Goal: Information Seeking & Learning: Learn about a topic

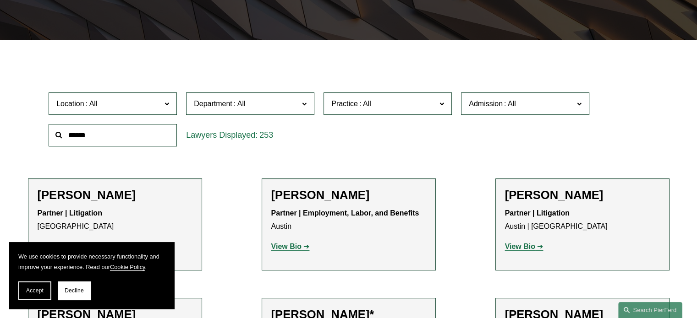
scroll to position [229, 0]
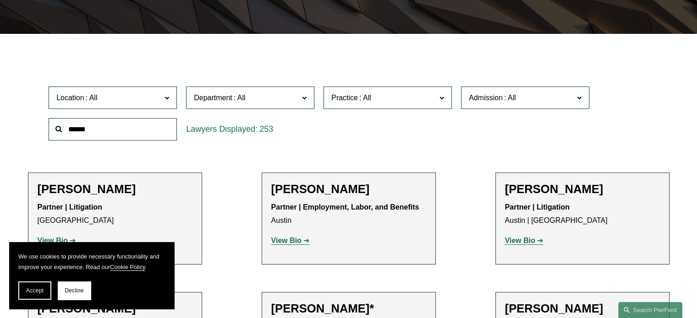
click at [132, 133] on input "text" at bounding box center [113, 129] width 128 height 22
type input "*********"
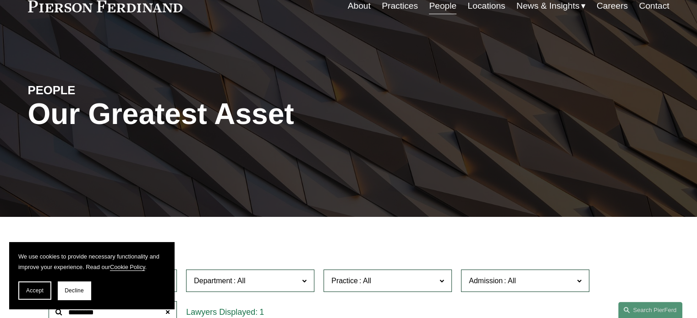
scroll to position [46, 0]
click at [398, 9] on link "Practices" at bounding box center [400, 5] width 36 height 17
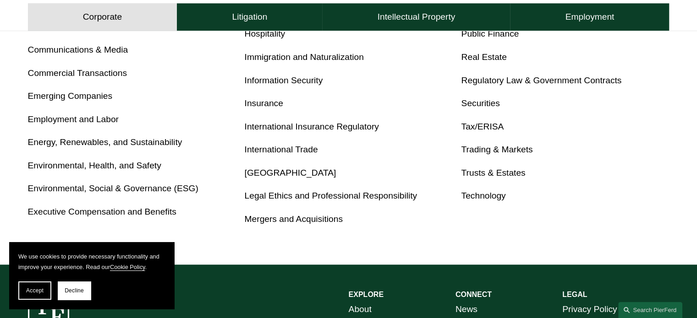
scroll to position [595, 0]
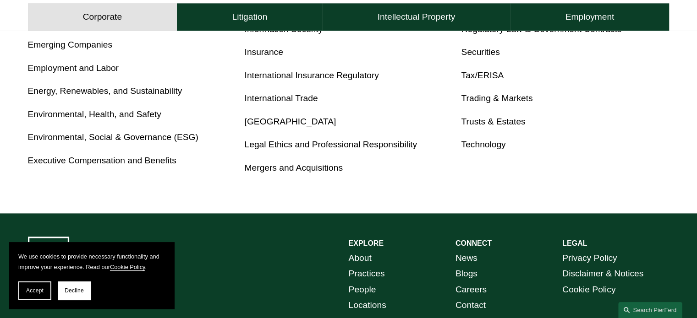
click at [148, 94] on link "Energy, Renewables, and Sustainability" at bounding box center [105, 91] width 154 height 10
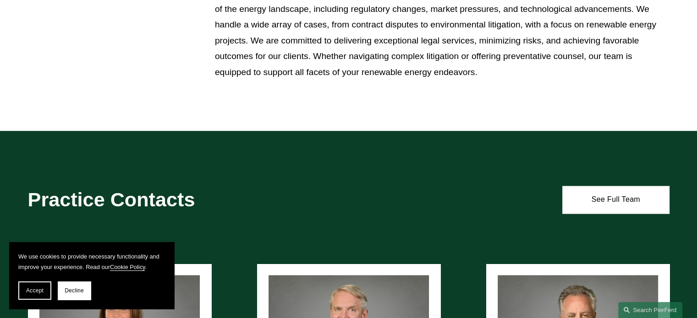
scroll to position [1557, 0]
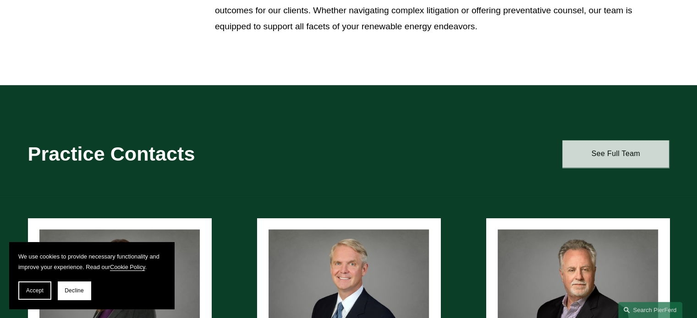
click at [612, 158] on link "See Full Team" at bounding box center [615, 153] width 107 height 27
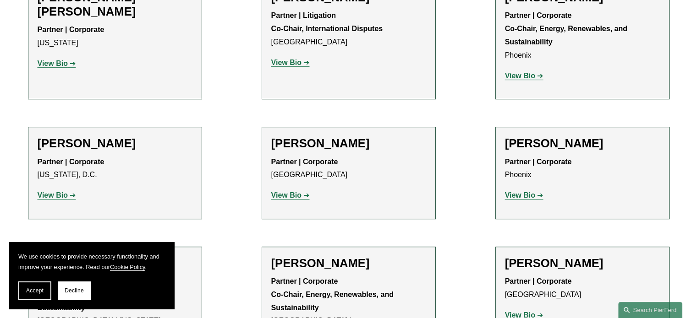
scroll to position [550, 0]
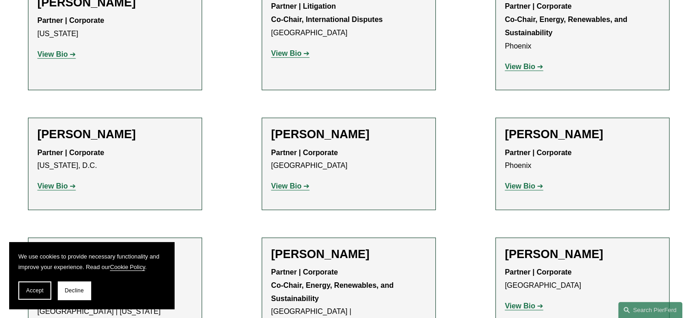
click at [518, 186] on strong "View Bio" at bounding box center [520, 186] width 30 height 8
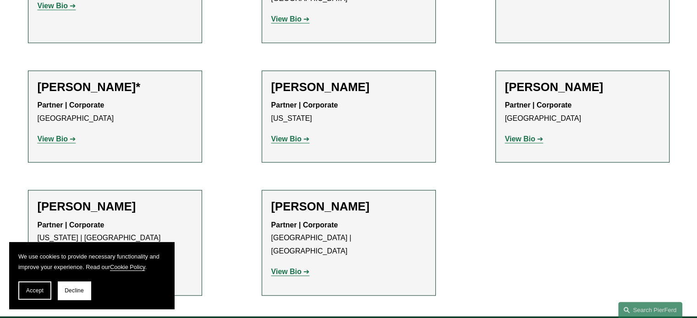
scroll to position [916, 0]
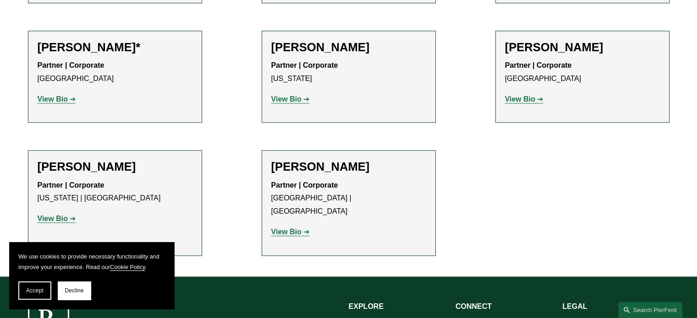
click at [519, 95] on strong "View Bio" at bounding box center [520, 99] width 30 height 8
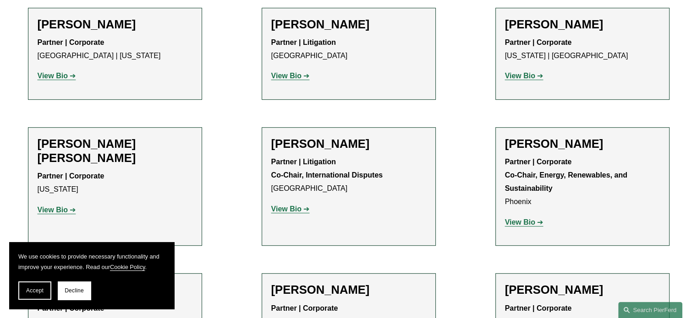
scroll to position [366, 0]
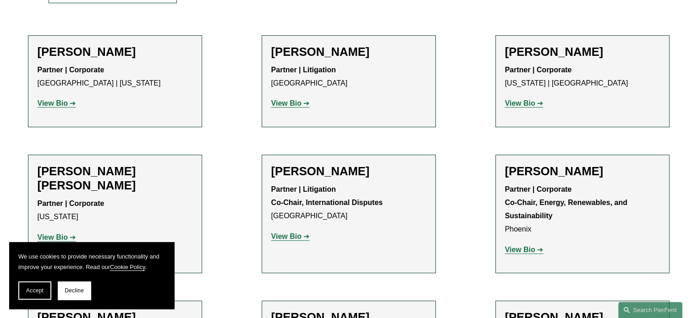
click at [51, 104] on strong "View Bio" at bounding box center [53, 103] width 30 height 8
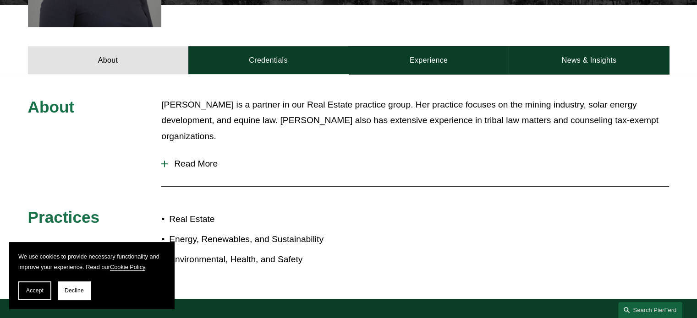
scroll to position [366, 0]
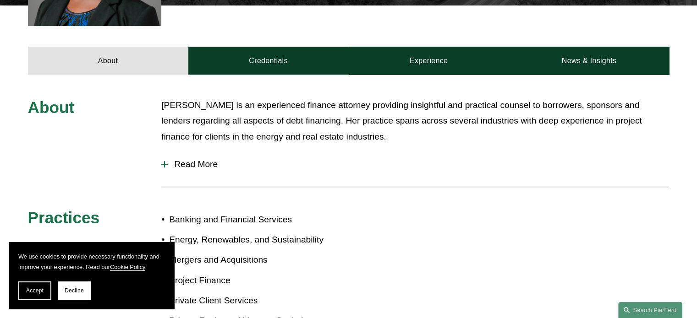
scroll to position [366, 0]
